Goal: Complete application form

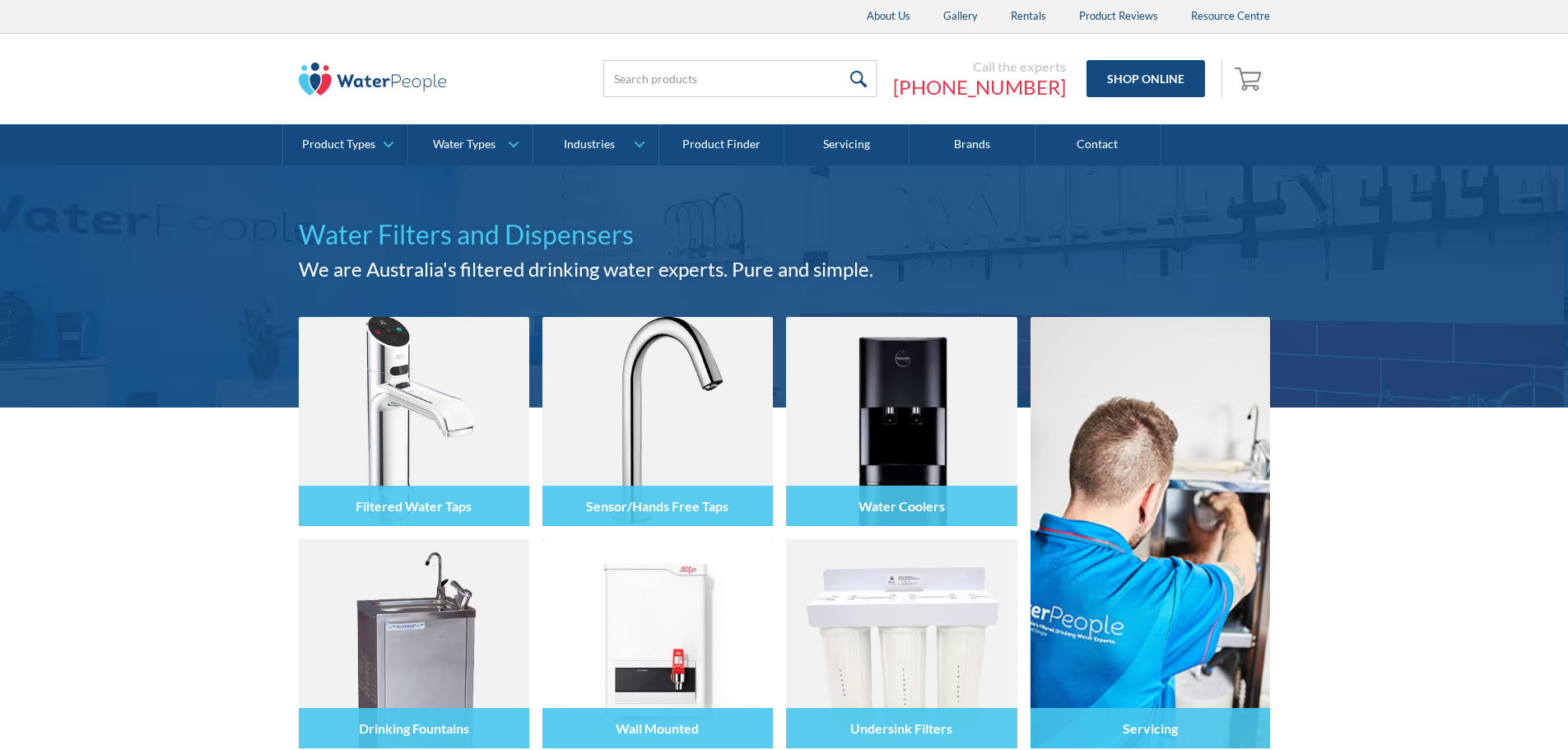
click at [1103, 143] on link "Contact" at bounding box center [1098, 145] width 125 height 41
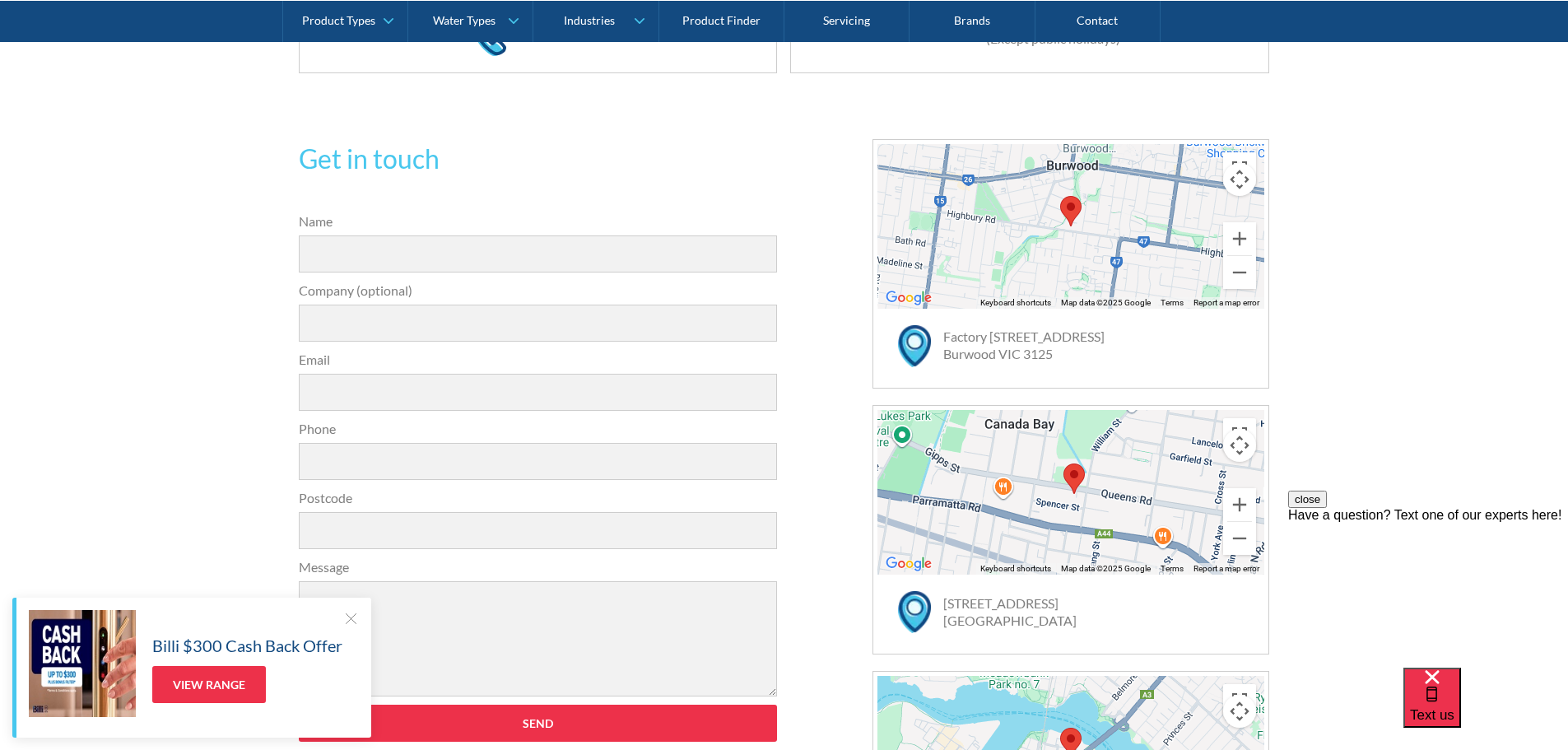
scroll to position [277, 0]
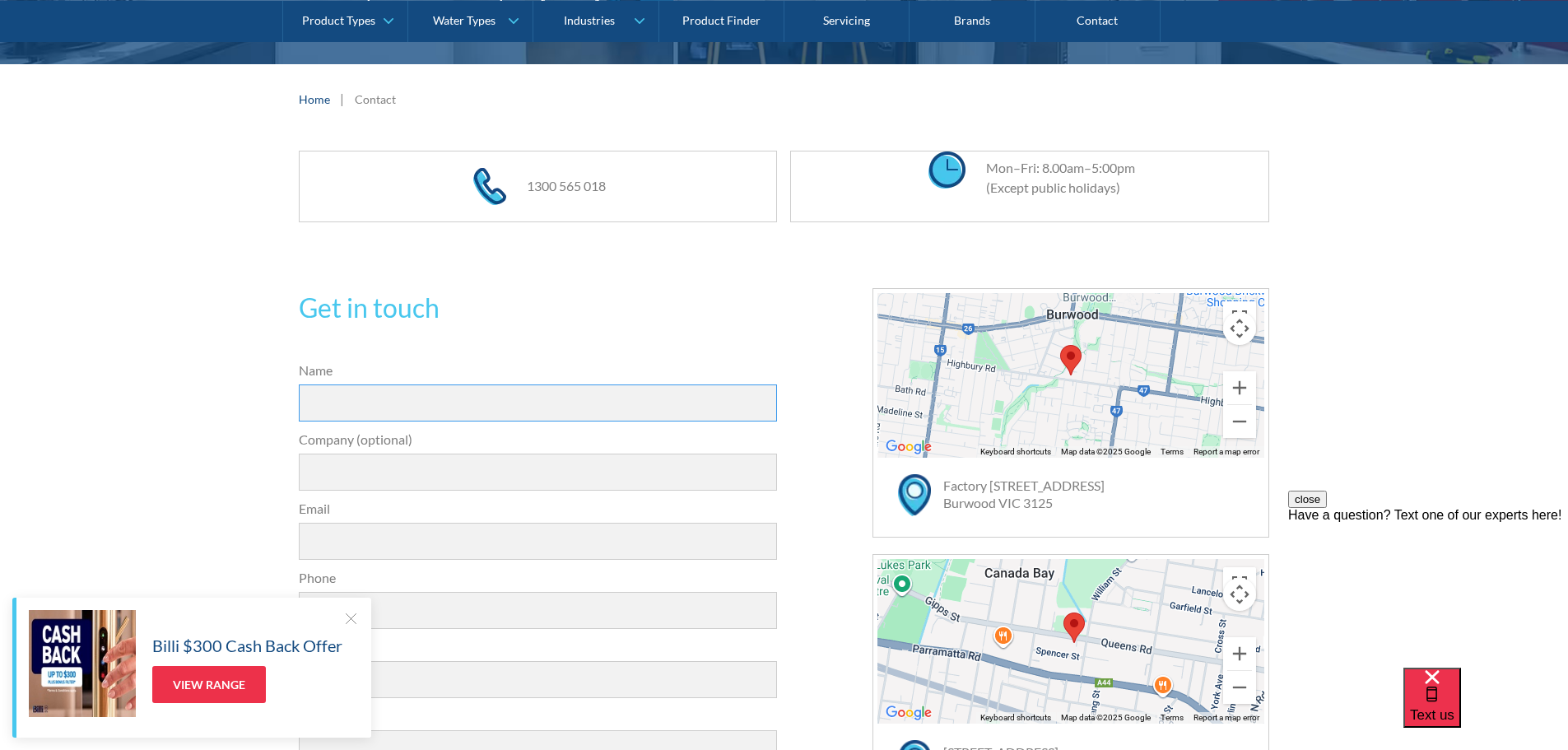
click at [493, 404] on input "Name" at bounding box center [538, 403] width 479 height 37
type input "[PERSON_NAME]"
type input "4900"
click at [414, 470] on input "Company (optional)" at bounding box center [538, 473] width 479 height 37
type input "Halcyon Knights/PeopleIN"
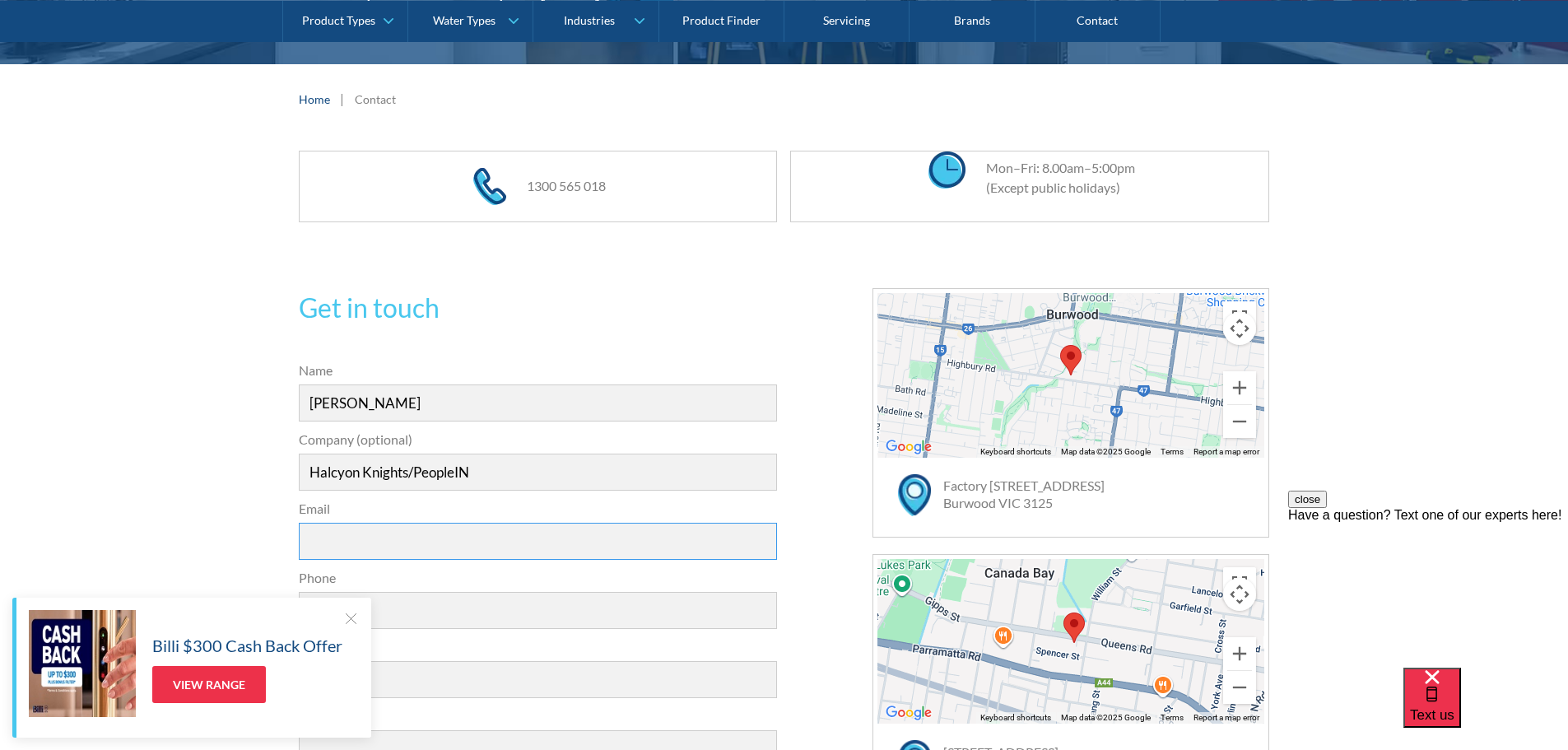
click at [393, 537] on input "Email" at bounding box center [538, 541] width 479 height 37
type input "[EMAIL_ADDRESS][DOMAIN_NAME]"
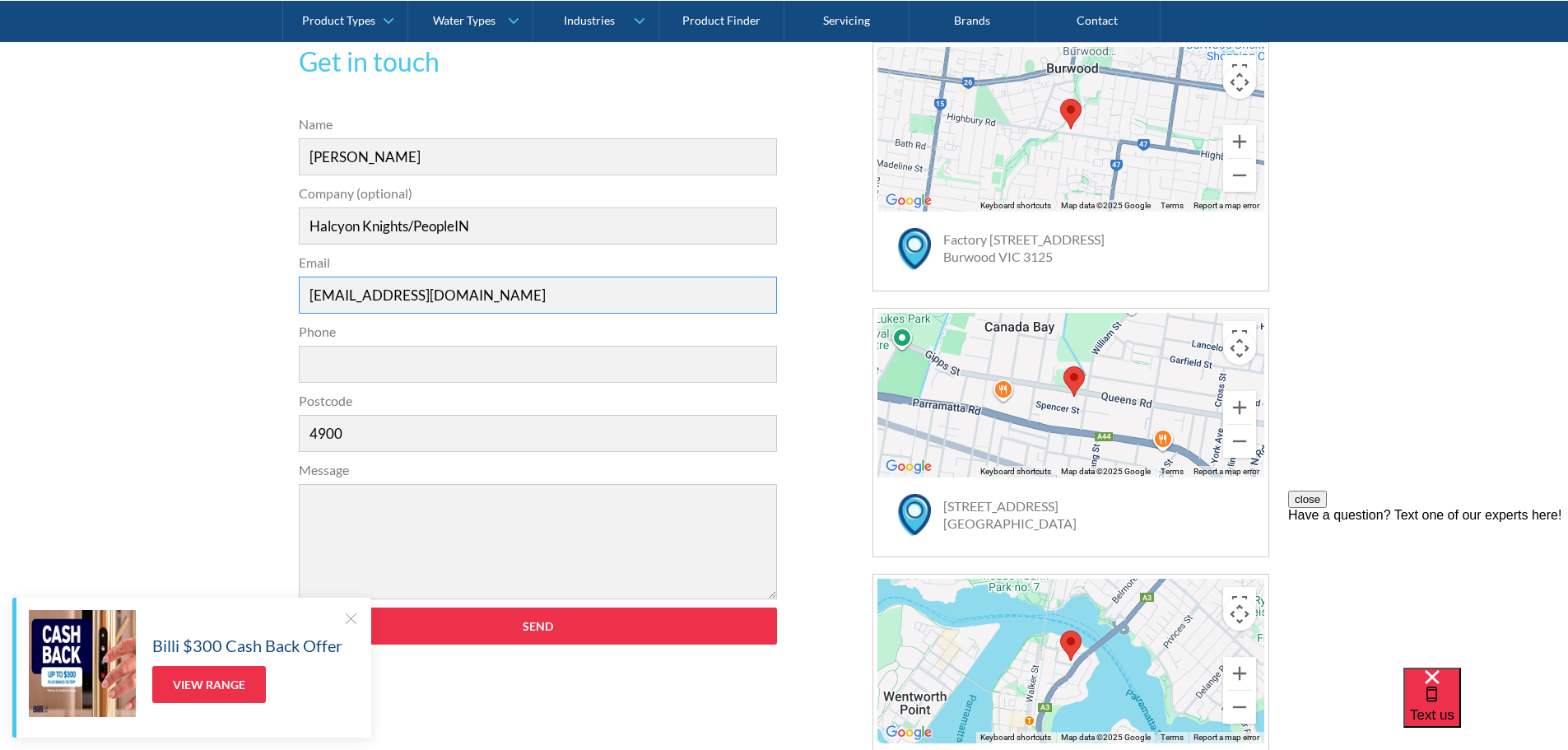
scroll to position [525, 0]
click at [353, 416] on input "4900" at bounding box center [538, 432] width 479 height 37
type input "3000"
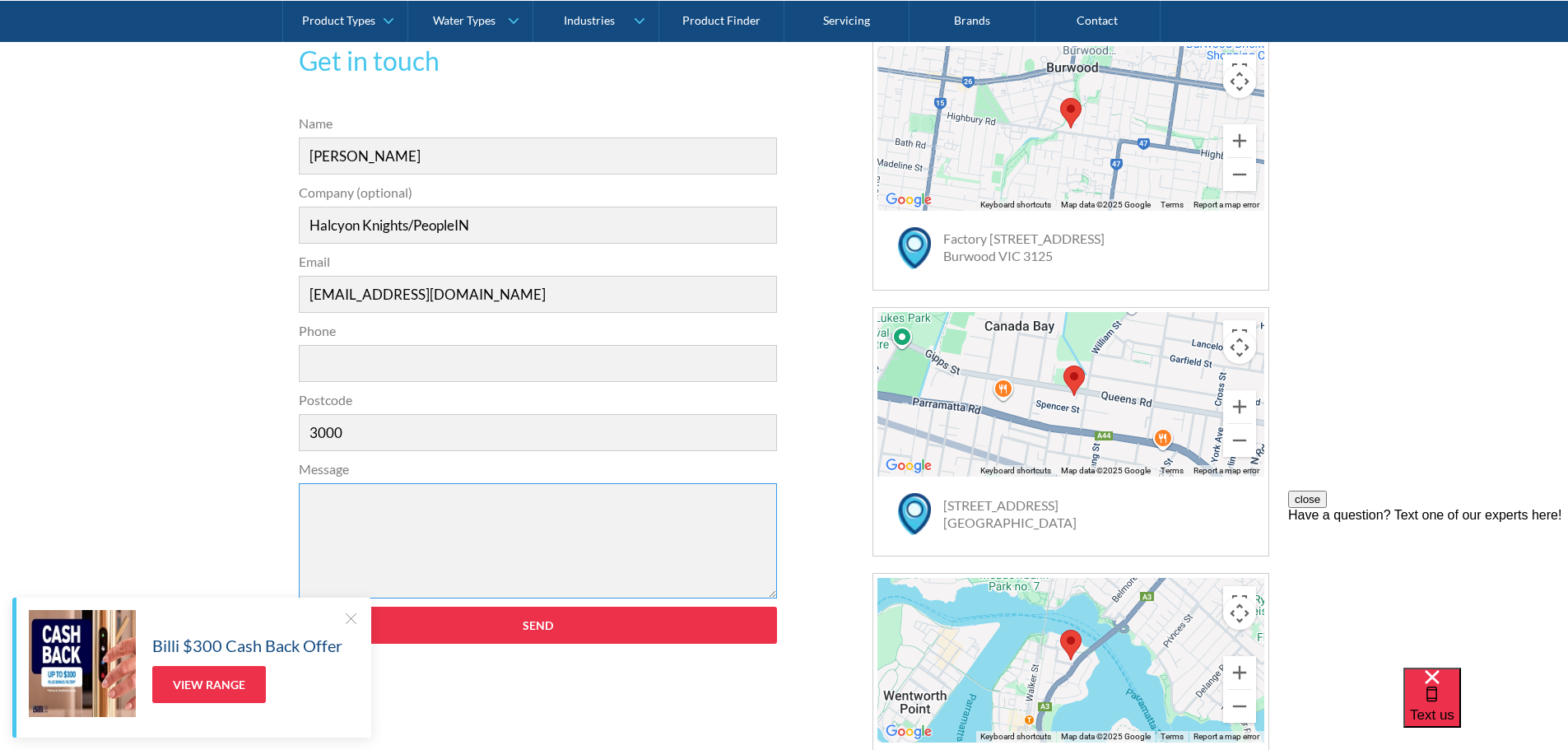
click at [390, 506] on textarea "Message" at bounding box center [538, 541] width 479 height 116
paste textarea "To our valued Supplier, Under Australia’s Modern Slavery Act 2018 (Cth) (MSA), …"
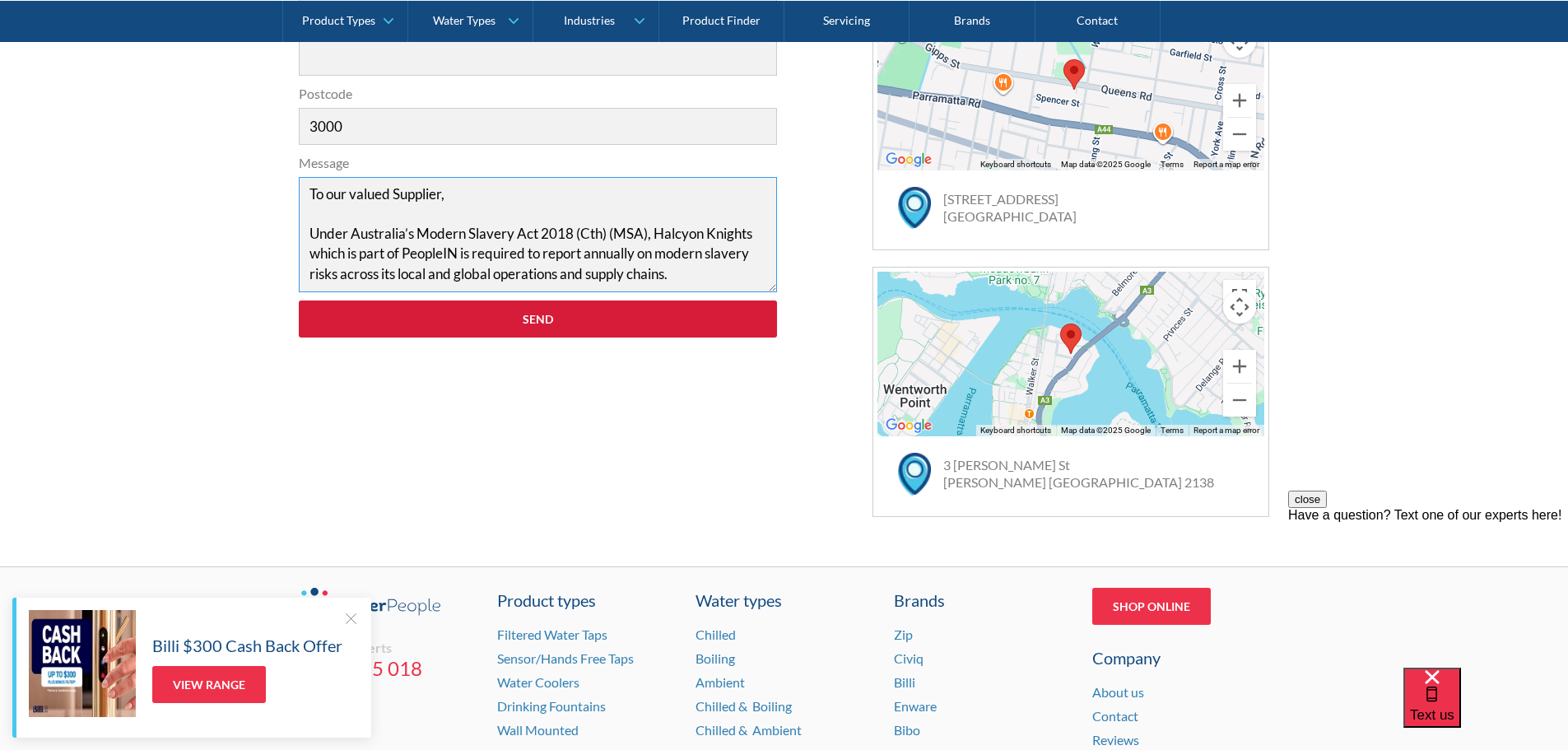
scroll to position [854, 0]
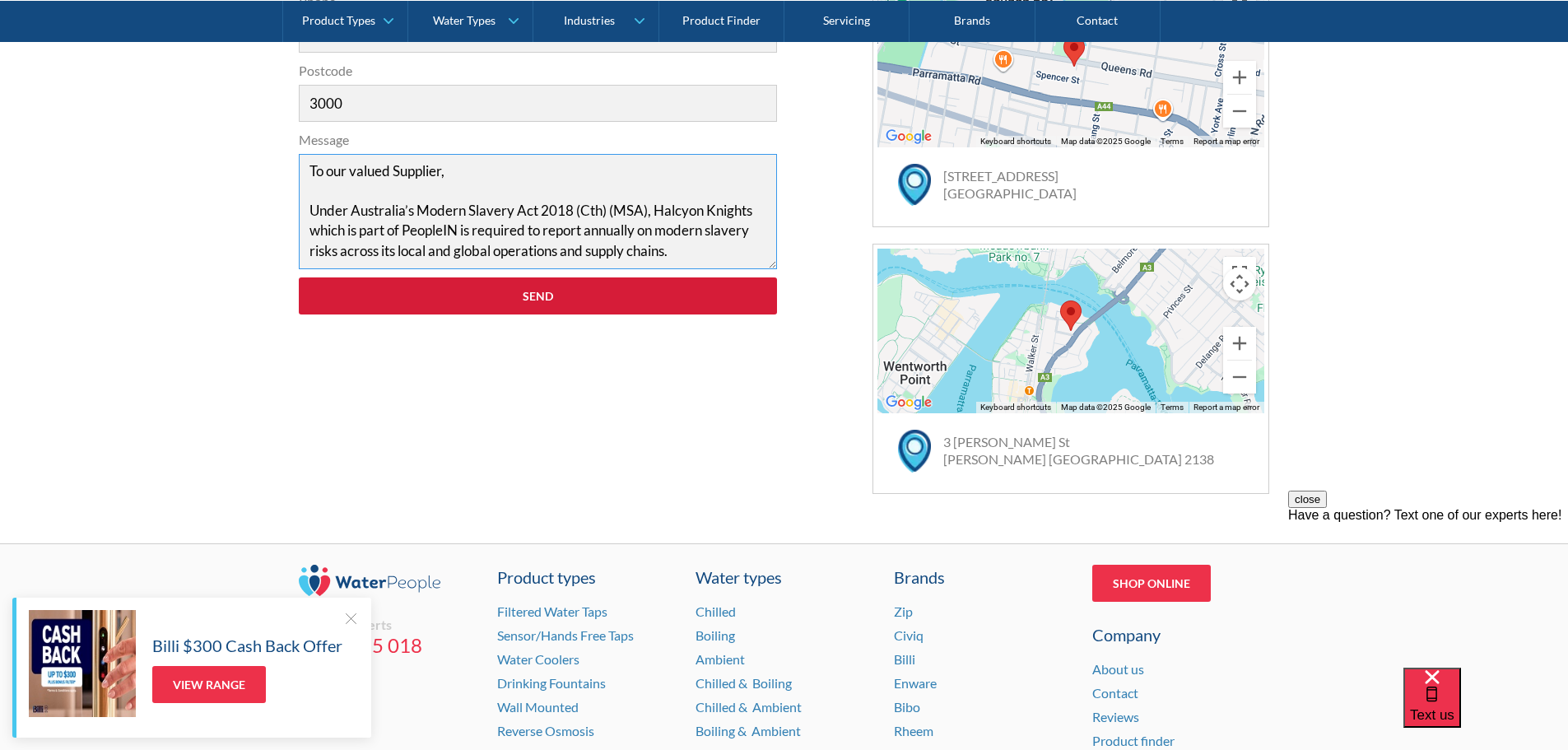
type textarea "To our valued Supplier, Under Australia’s Modern Slavery Act 2018 (Cth) (MSA), …"
click at [527, 306] on input "Send" at bounding box center [538, 296] width 479 height 37
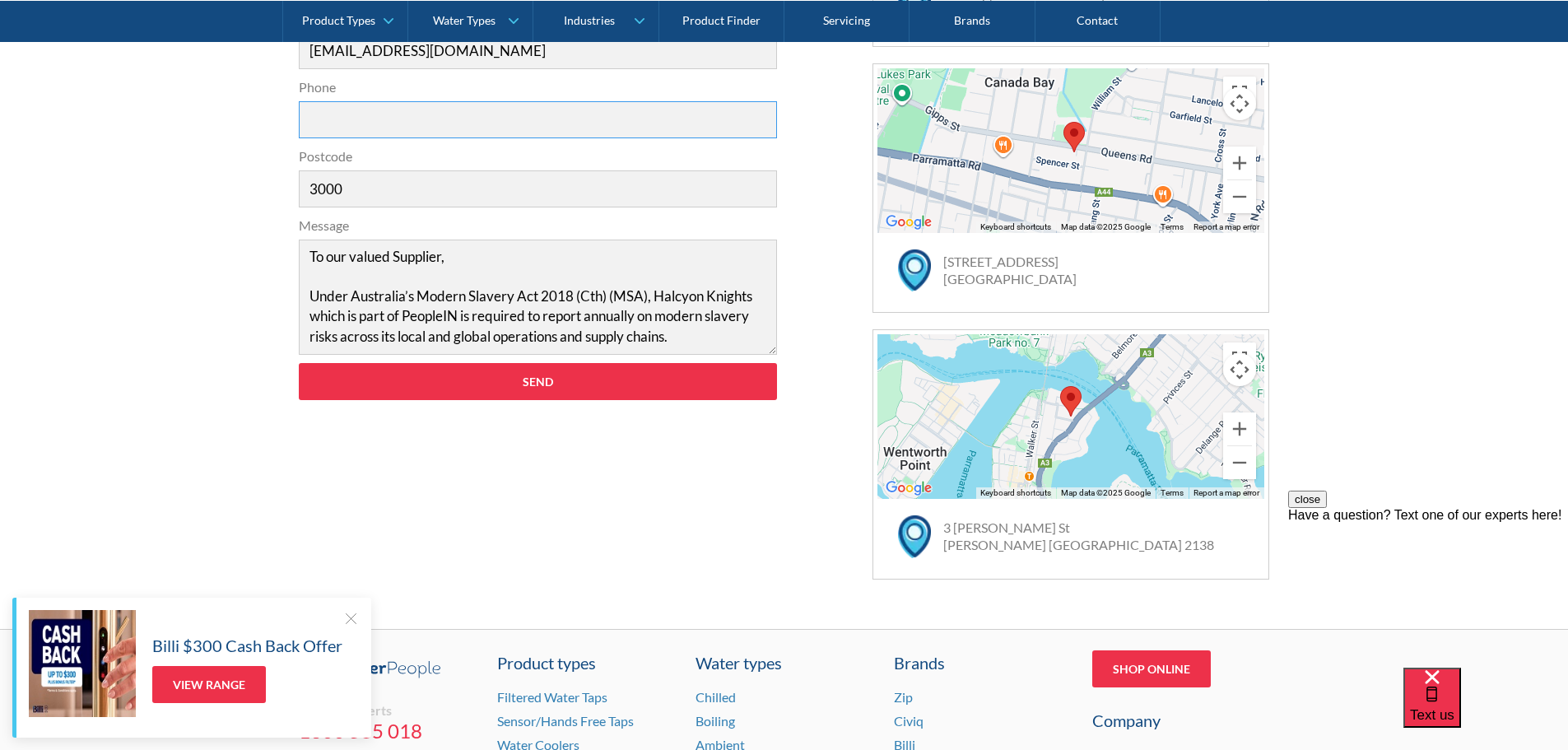
scroll to position [689, 0]
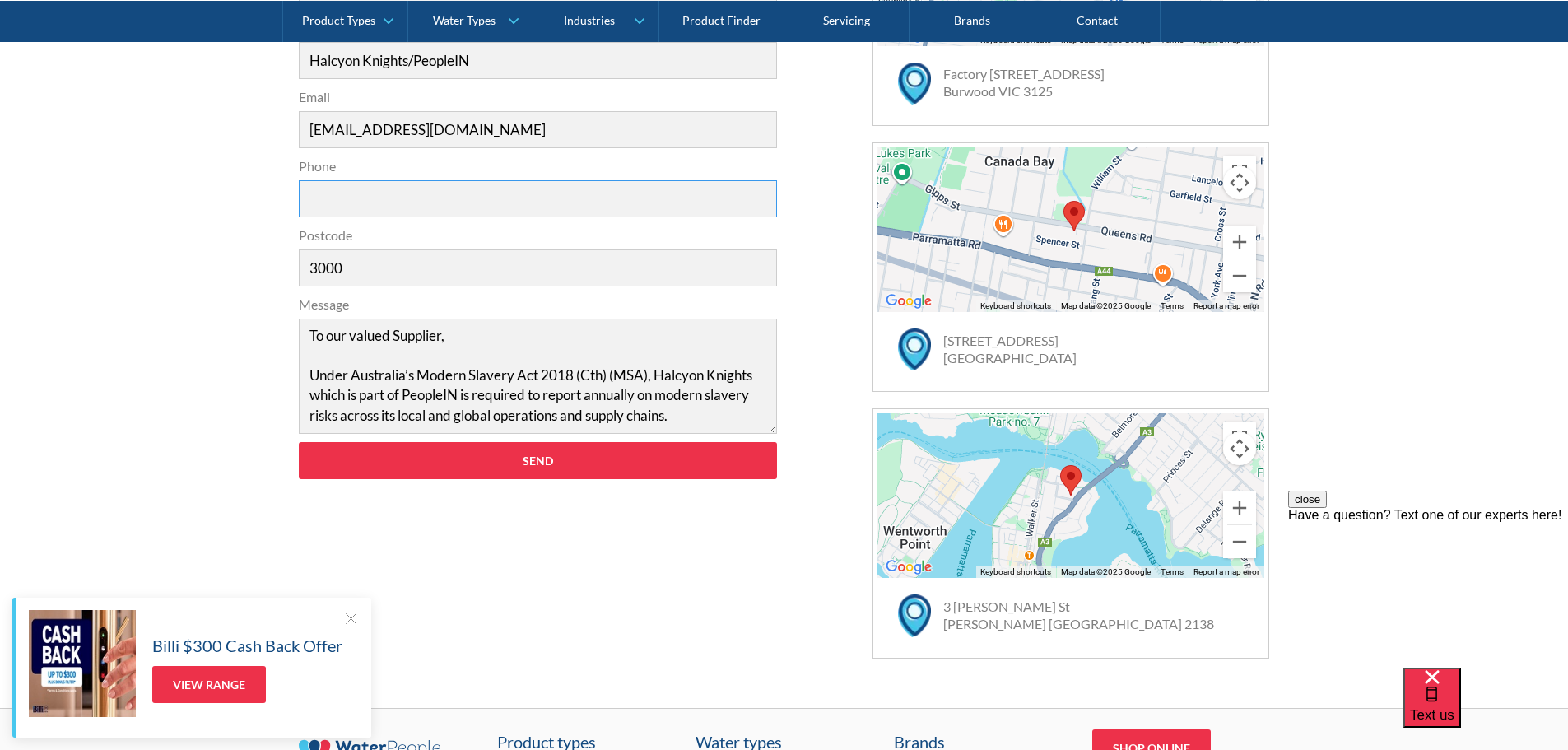
click at [380, 201] on input "Phone" at bounding box center [538, 199] width 479 height 37
type input "0420453964"
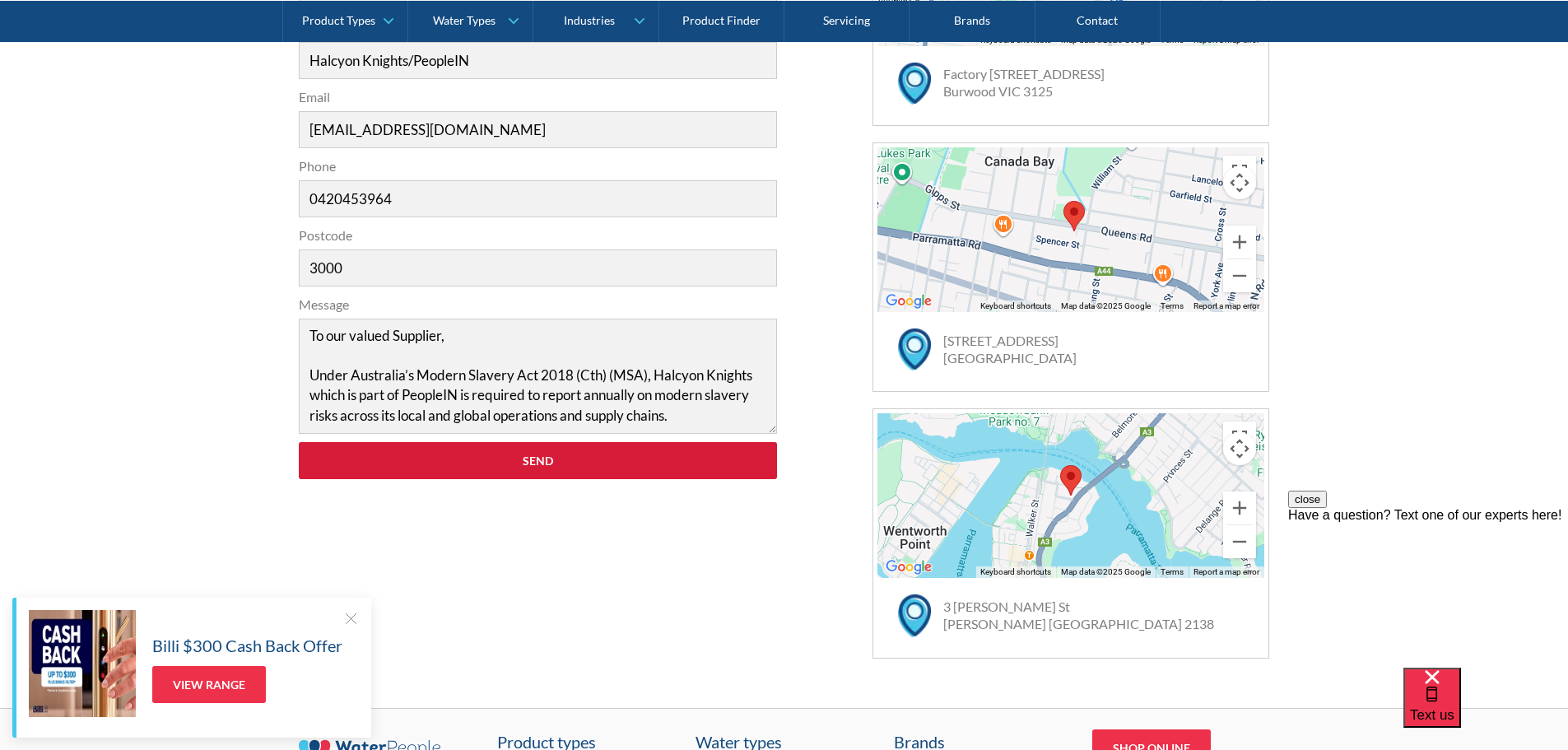
click at [491, 461] on input "Send" at bounding box center [538, 461] width 479 height 37
